Goal: Navigation & Orientation: Find specific page/section

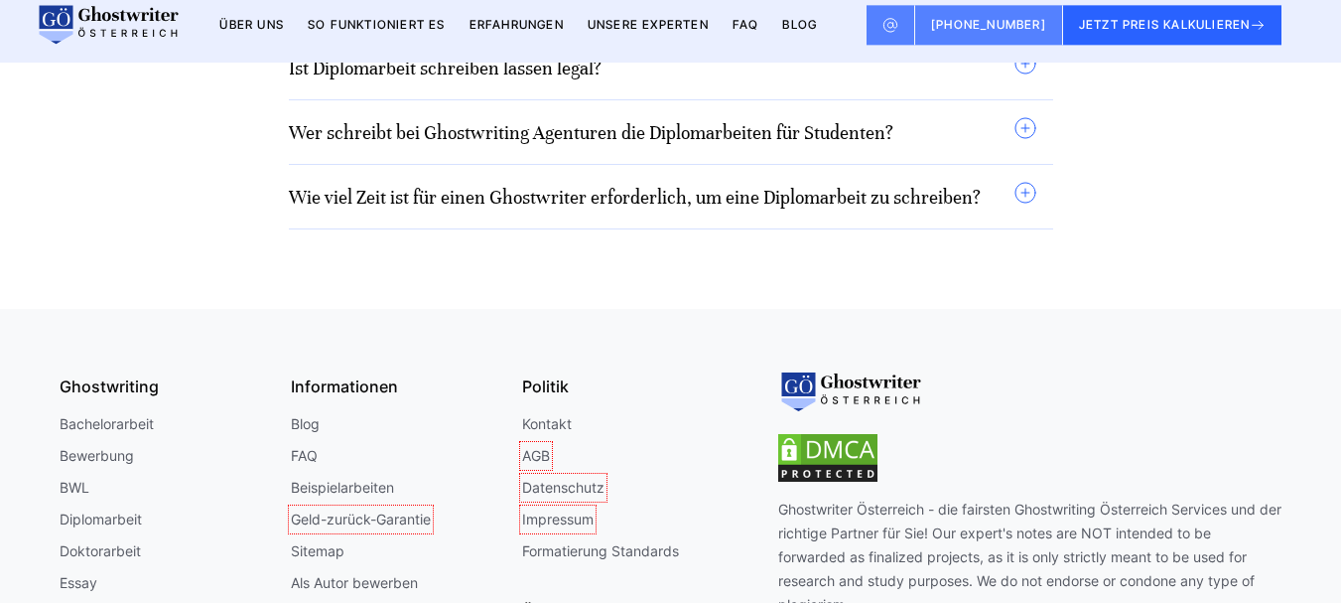
scroll to position [14681, 0]
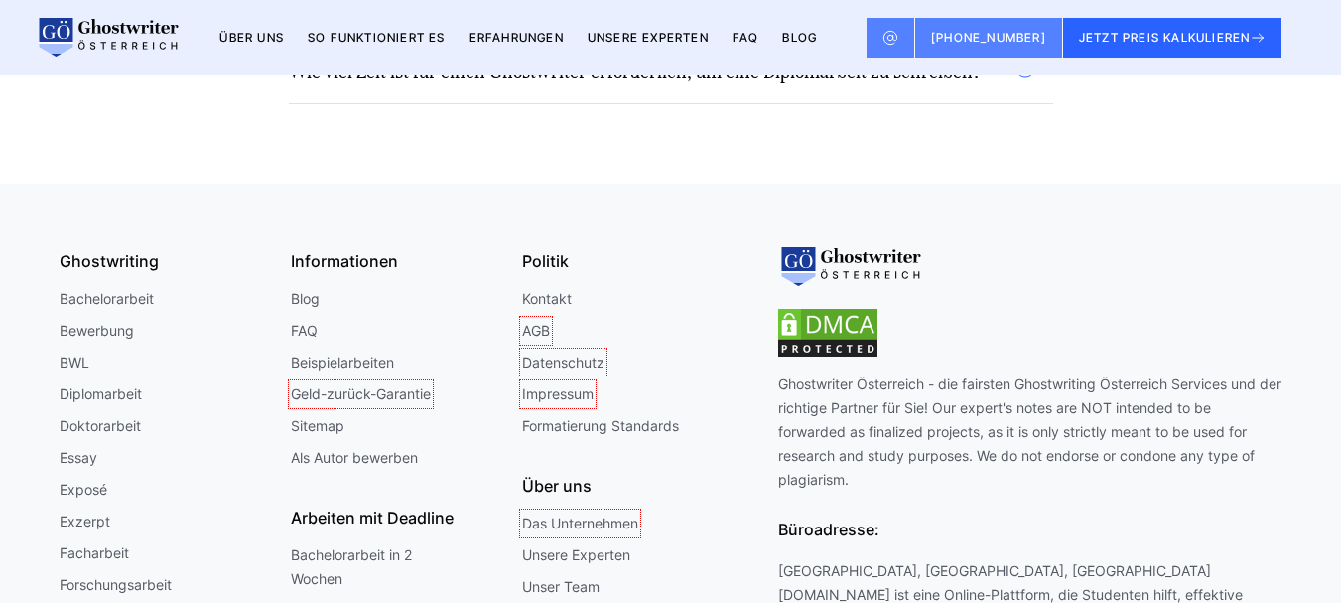
scroll to position [14306, 0]
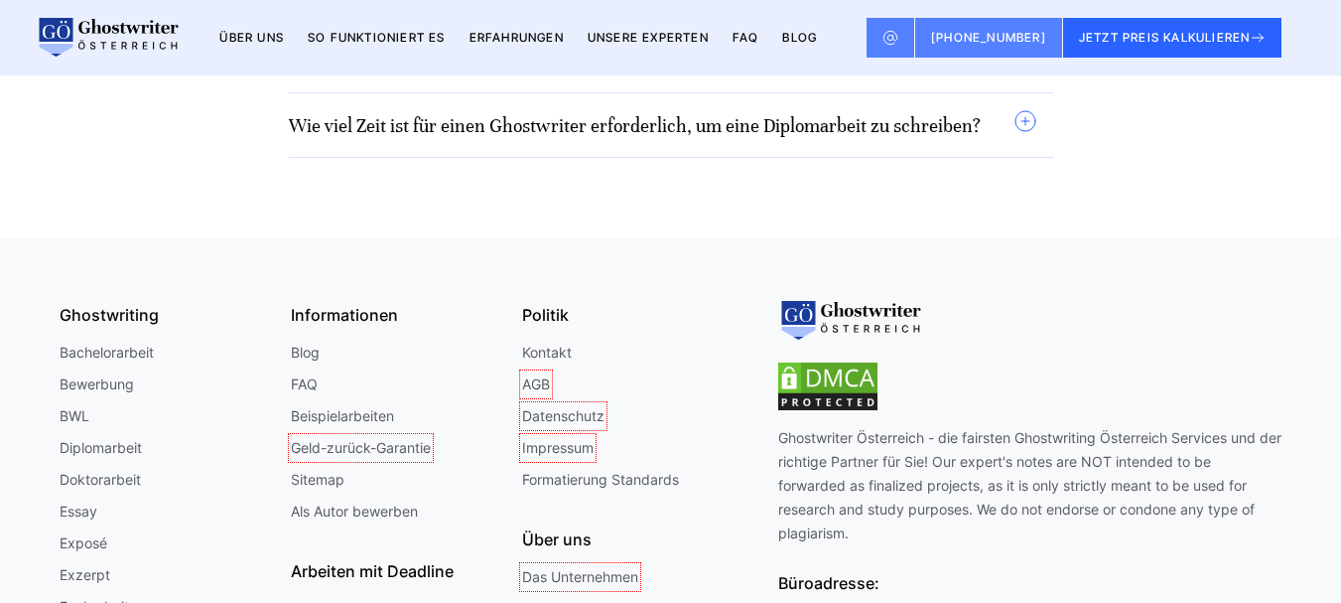
click at [545, 436] on link "Impressum" at bounding box center [557, 448] width 71 height 24
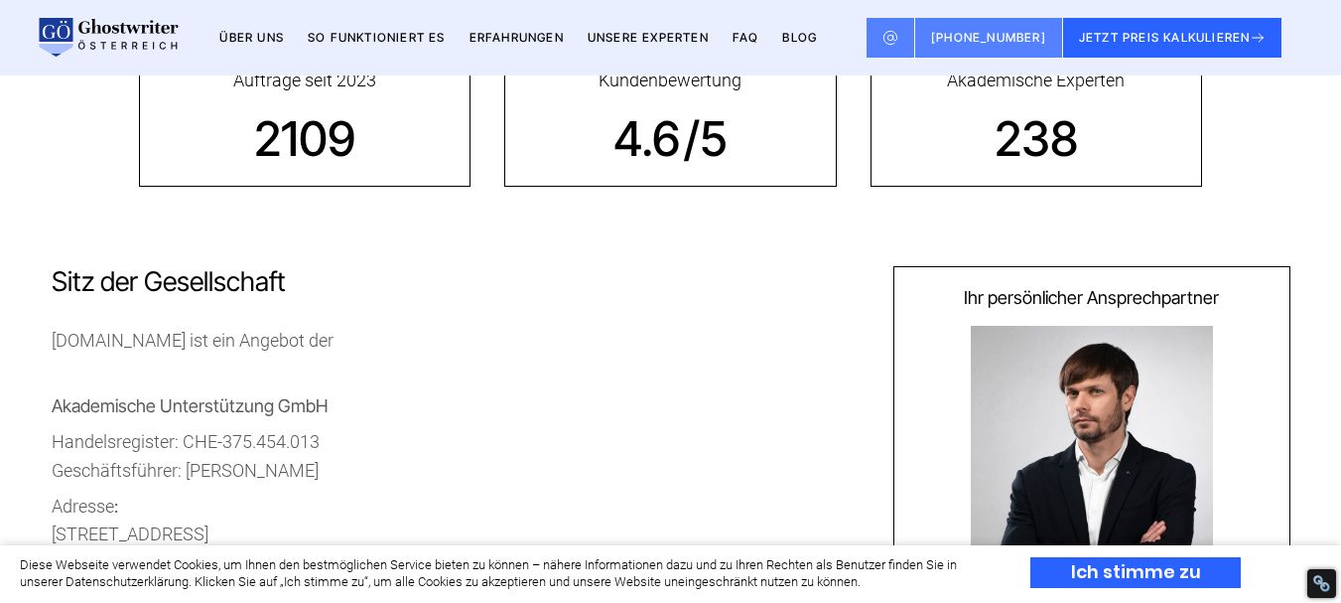
scroll to position [454, 0]
